Goal: Information Seeking & Learning: Learn about a topic

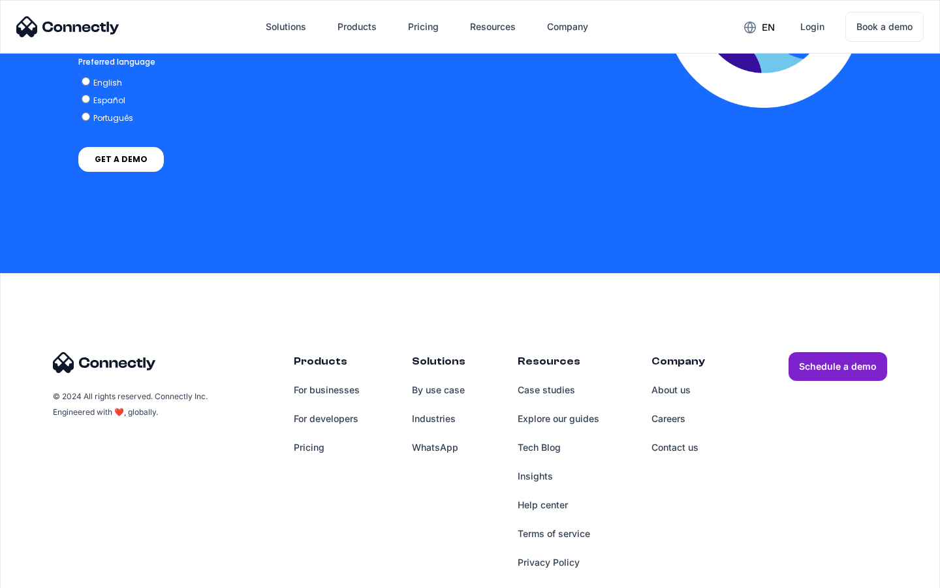
scroll to position [2881, 0]
